Goal: Navigation & Orientation: Find specific page/section

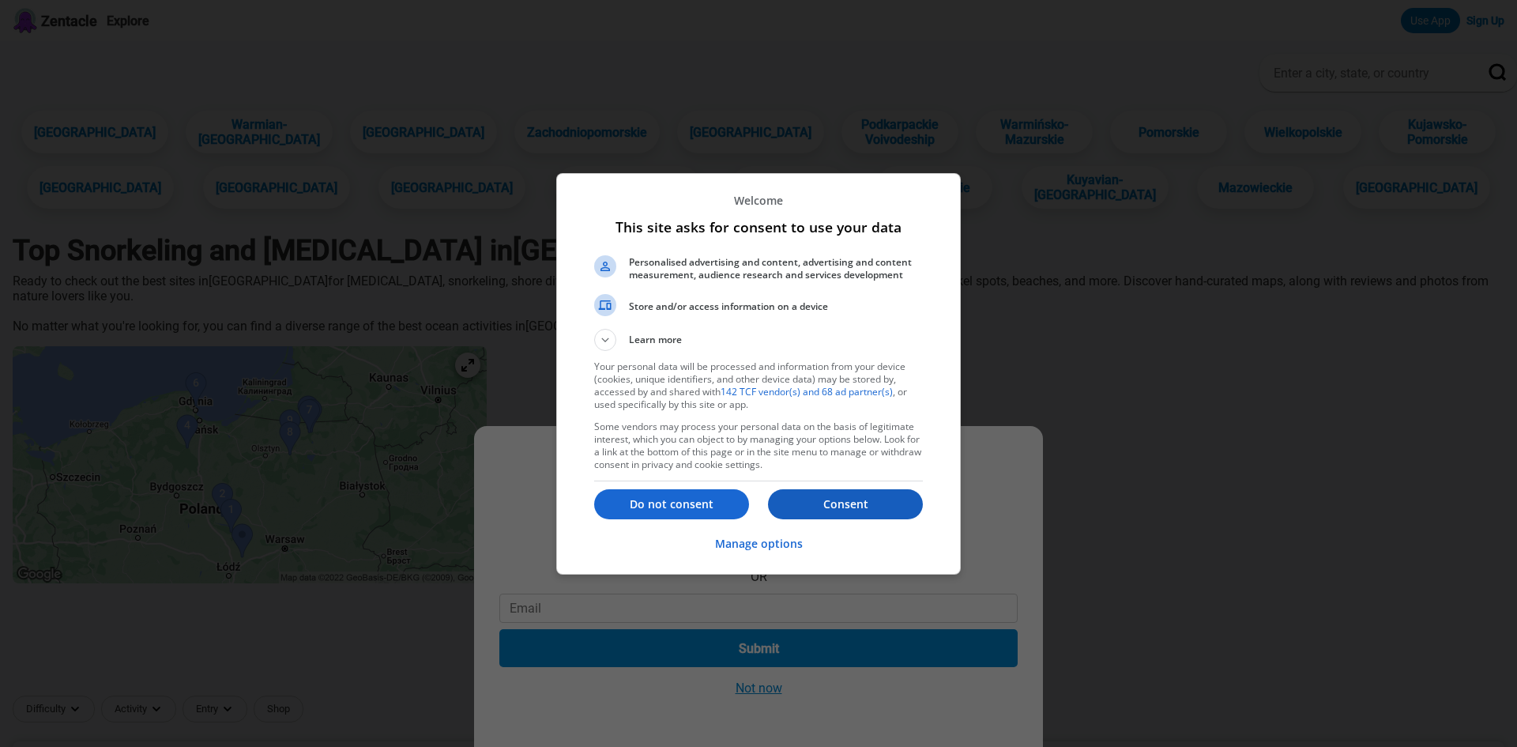
click at [868, 506] on p "Consent" at bounding box center [845, 504] width 155 height 16
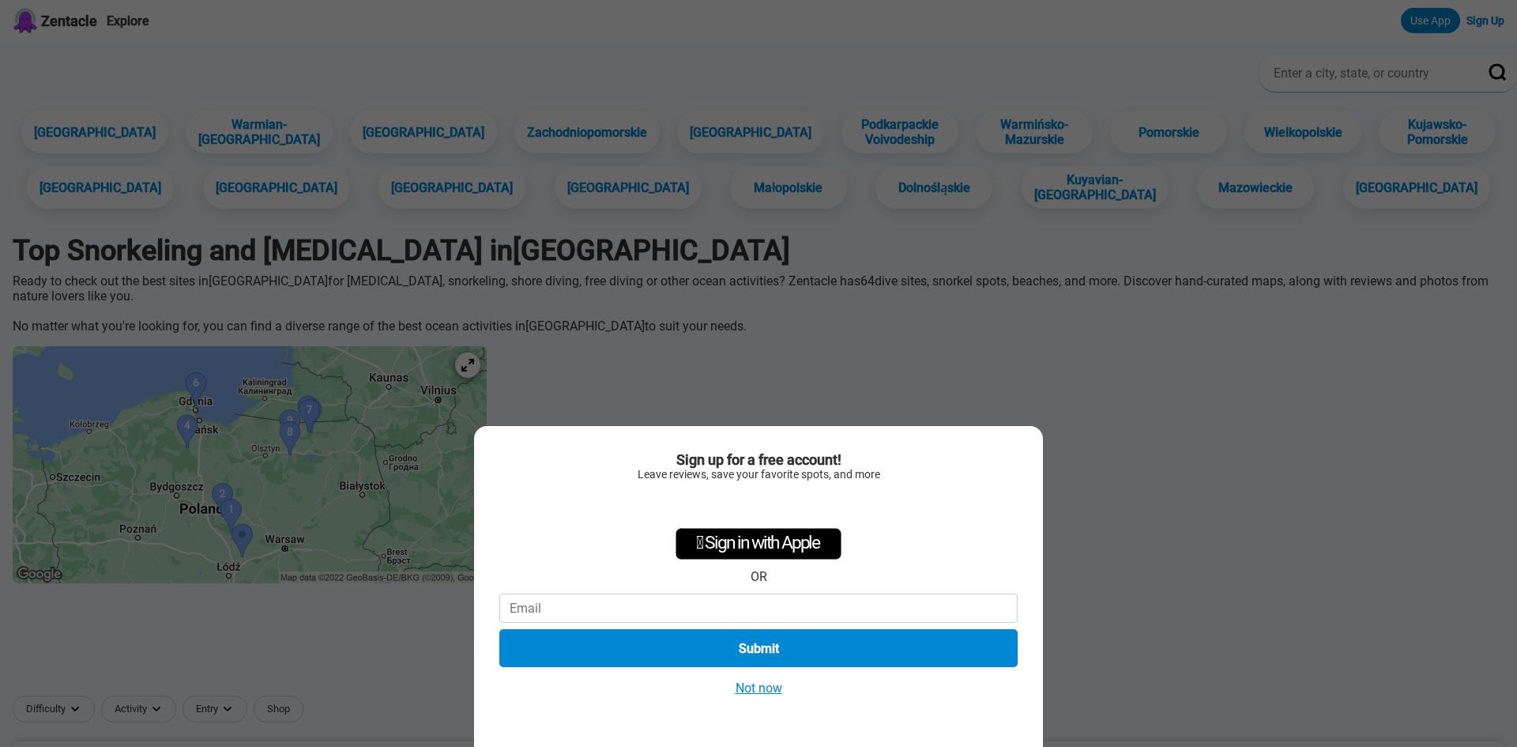
click at [248, 430] on div "Sign up for a free account! Leave reviews, save your favorite spots, and more …" at bounding box center [758, 373] width 1517 height 747
click at [244, 430] on div "Sign up for a free account! Leave reviews, save your favorite spots, and more …" at bounding box center [758, 373] width 1517 height 747
click at [747, 683] on button "Not now" at bounding box center [759, 687] width 56 height 17
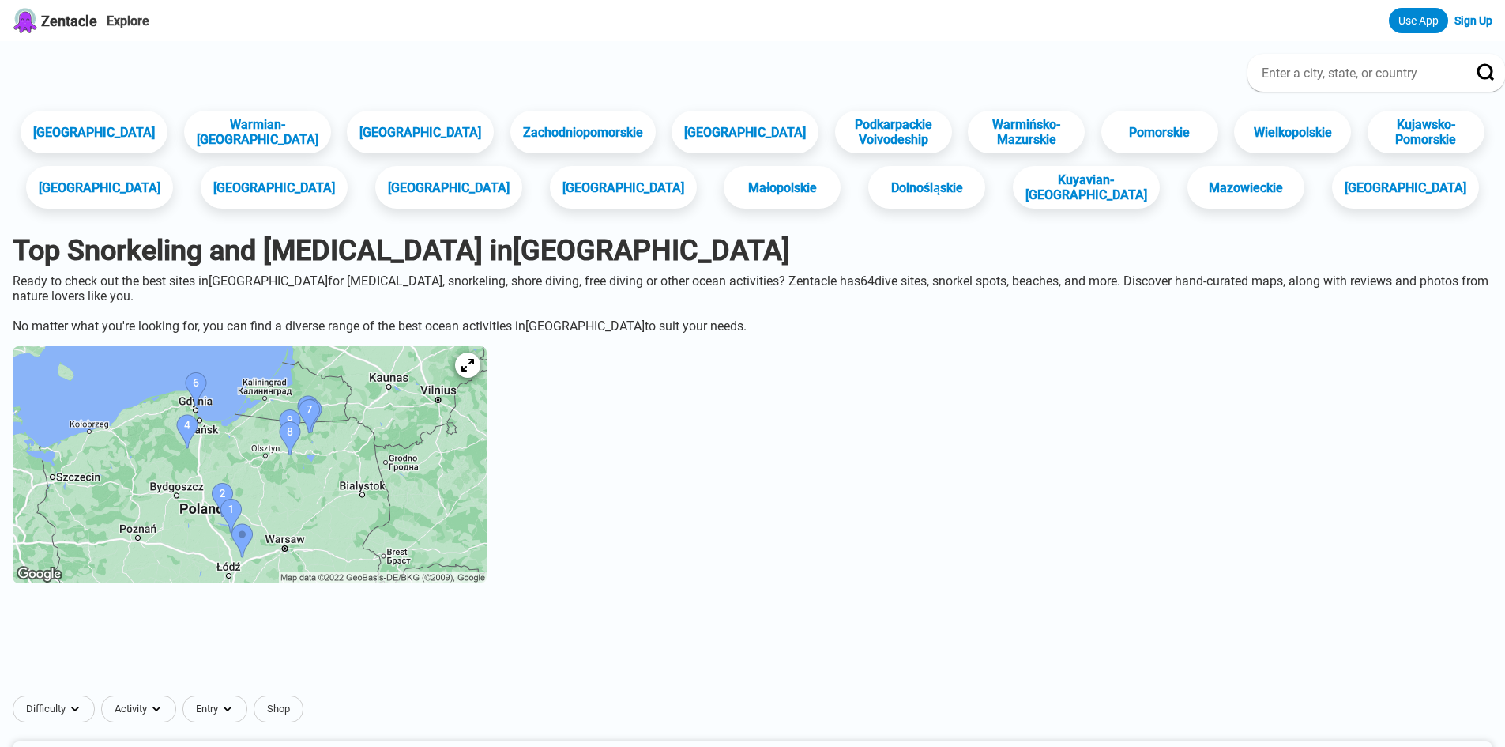
click at [242, 428] on img at bounding box center [250, 464] width 474 height 237
